Goal: Find contact information: Find contact information

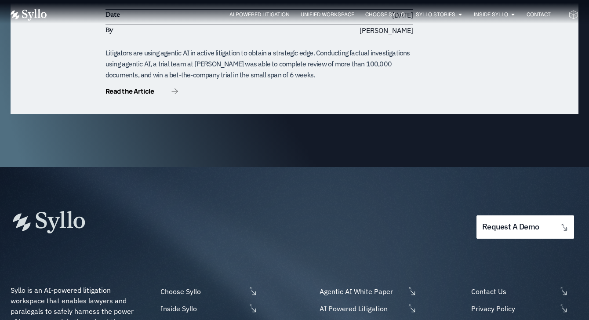
scroll to position [2753, 0]
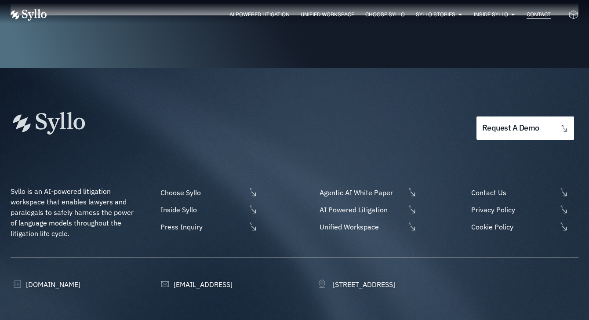
click at [539, 12] on span "Contact" at bounding box center [538, 15] width 24 height 8
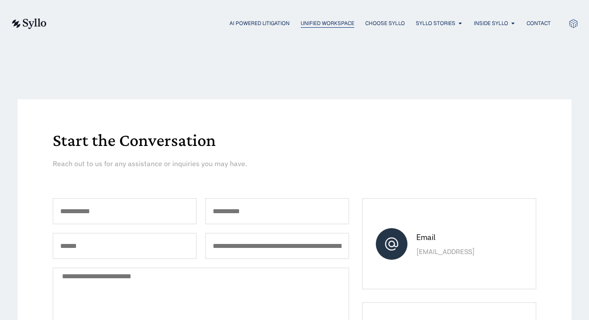
click at [302, 24] on span "Unified Workspace" at bounding box center [328, 23] width 54 height 8
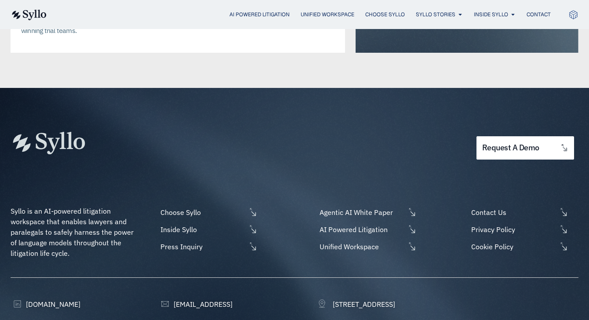
scroll to position [2367, 0]
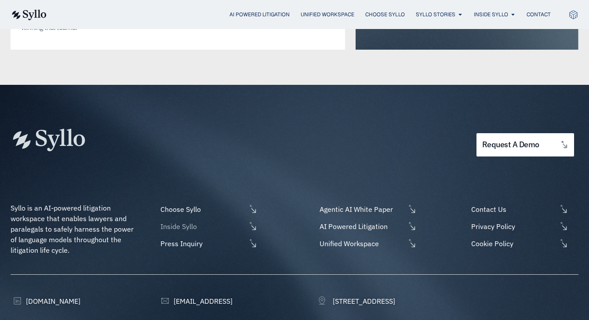
click at [195, 221] on span "Inside Syllo" at bounding box center [202, 226] width 88 height 11
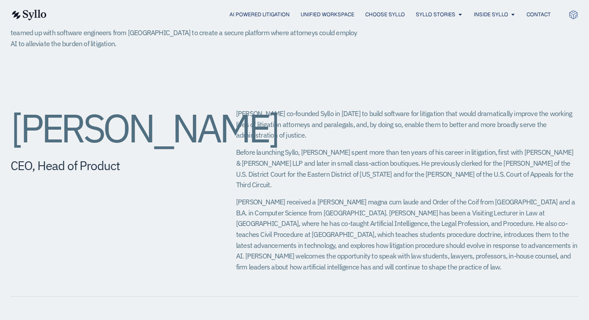
scroll to position [298, 0]
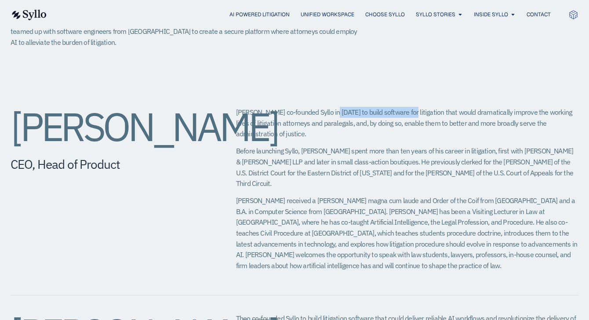
drag, startPoint x: 327, startPoint y: 113, endPoint x: 402, endPoint y: 112, distance: 74.7
click at [402, 112] on p "Jeff co-founded Syllo in 2019 to build software for litigation that would drama…" at bounding box center [407, 123] width 342 height 33
click at [357, 195] on p "Jeff received a J.D. magna cum laude and Order of the Coif from Georgetown Univ…" at bounding box center [407, 233] width 342 height 76
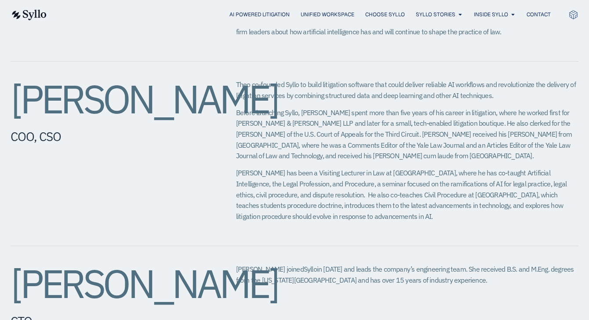
scroll to position [491, 0]
